Goal: Information Seeking & Learning: Learn about a topic

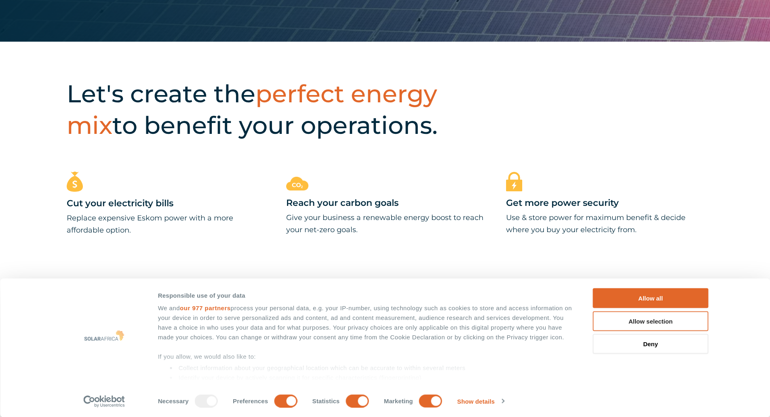
scroll to position [387, 0]
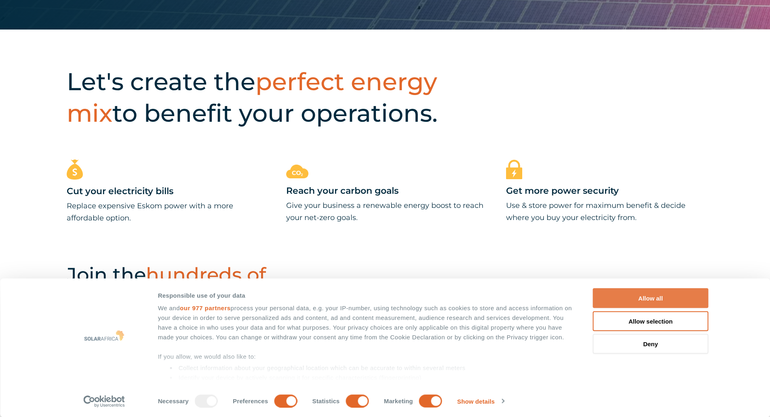
click at [626, 296] on button "Allow all" at bounding box center [651, 298] width 116 height 20
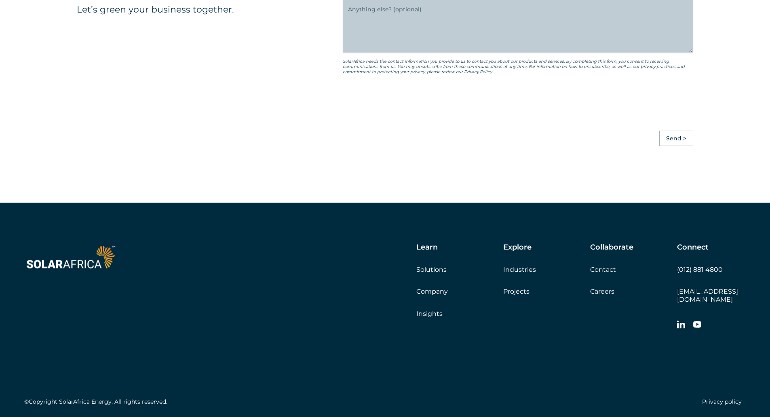
scroll to position [2267, 0]
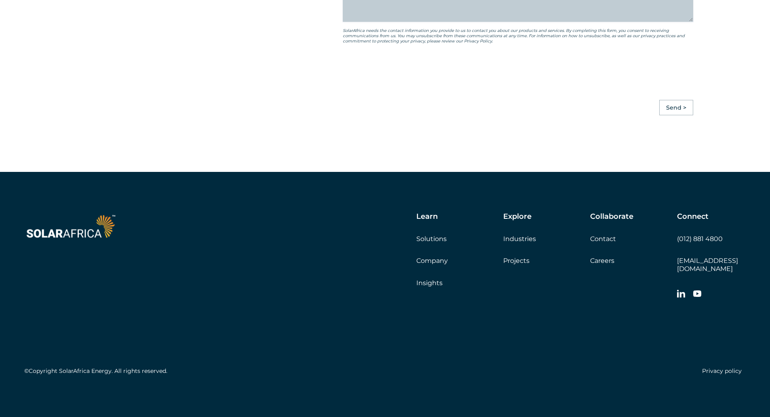
click at [526, 264] on link "Projects" at bounding box center [516, 261] width 26 height 8
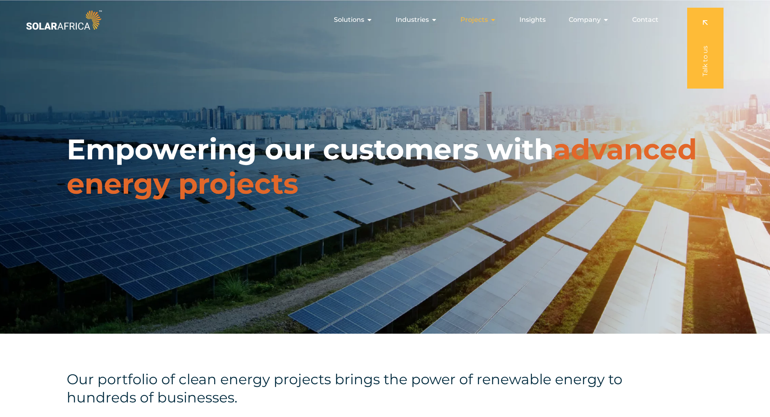
click at [493, 21] on icon "Menu" at bounding box center [493, 20] width 6 height 6
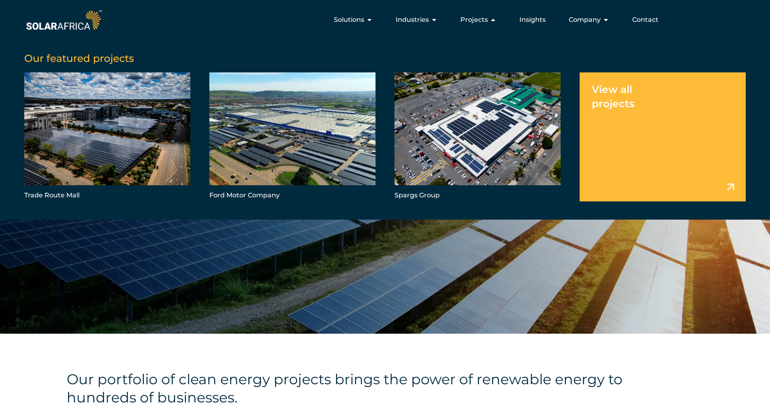
click at [683, 160] on link "Menu" at bounding box center [663, 136] width 166 height 129
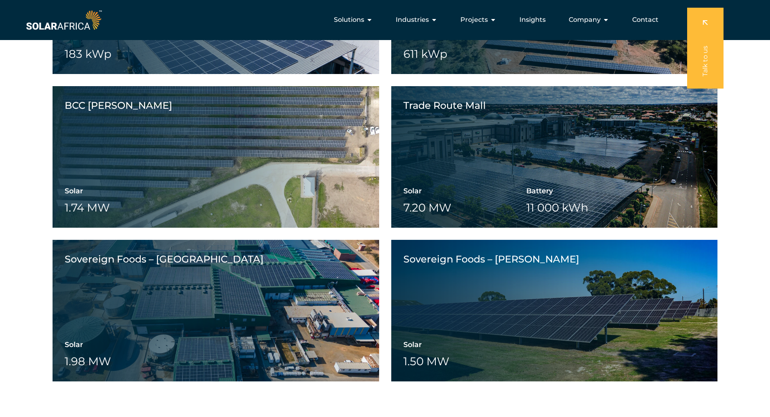
scroll to position [1706, 0]
